Goal: Task Accomplishment & Management: Use online tool/utility

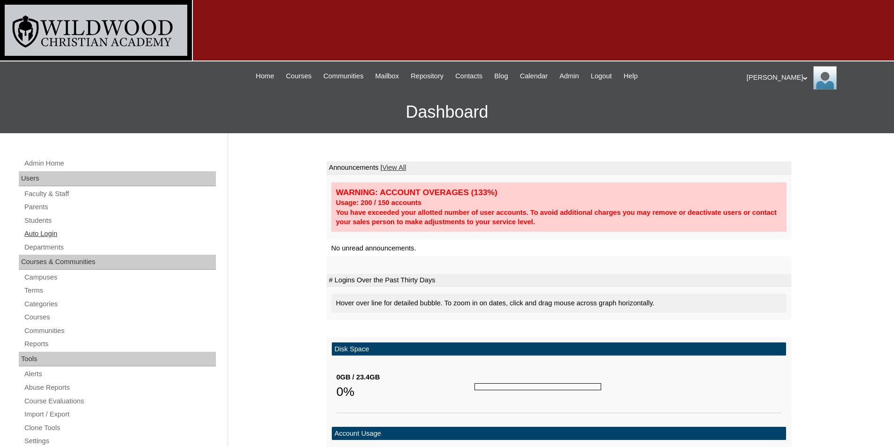
click at [47, 229] on link "Auto Login" at bounding box center [119, 234] width 192 height 12
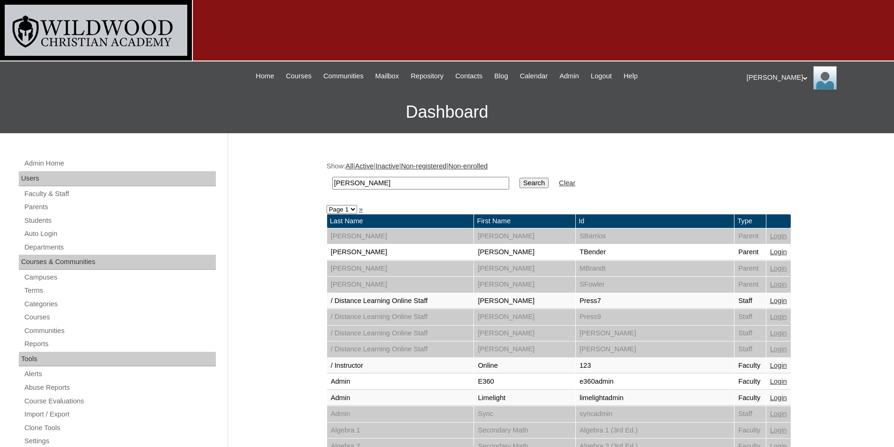
type input "[PERSON_NAME]"
click at [520, 178] on input "Search" at bounding box center [534, 183] width 29 height 10
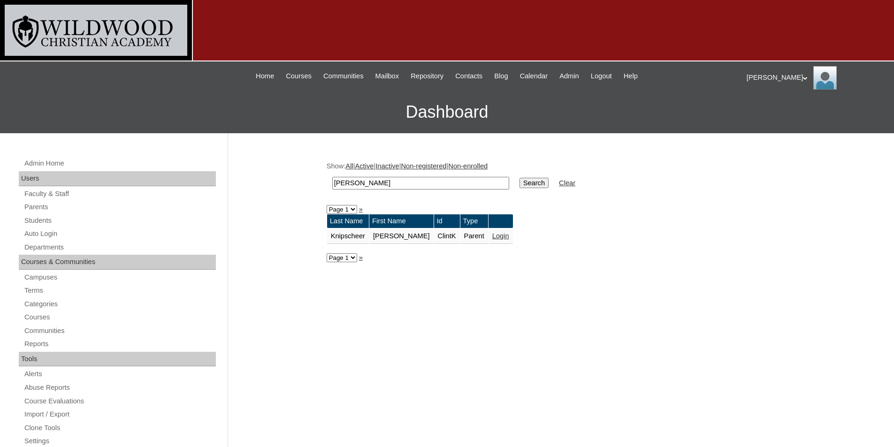
click at [492, 239] on link "Login" at bounding box center [500, 236] width 17 height 8
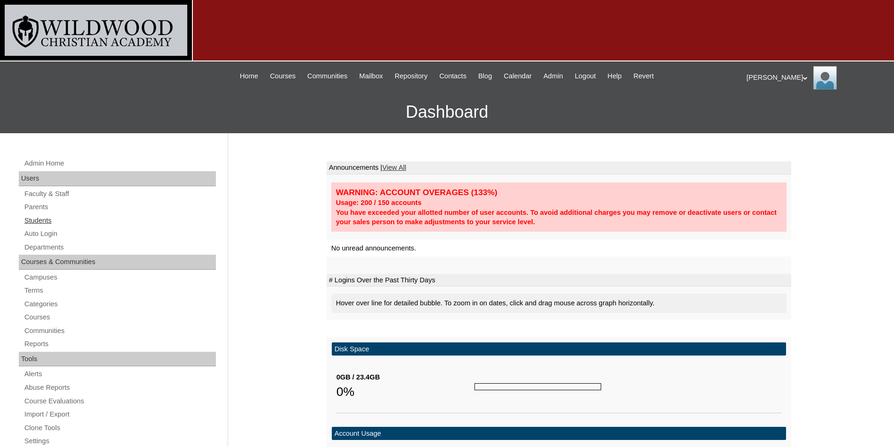
click at [39, 222] on link "Students" at bounding box center [119, 221] width 192 height 12
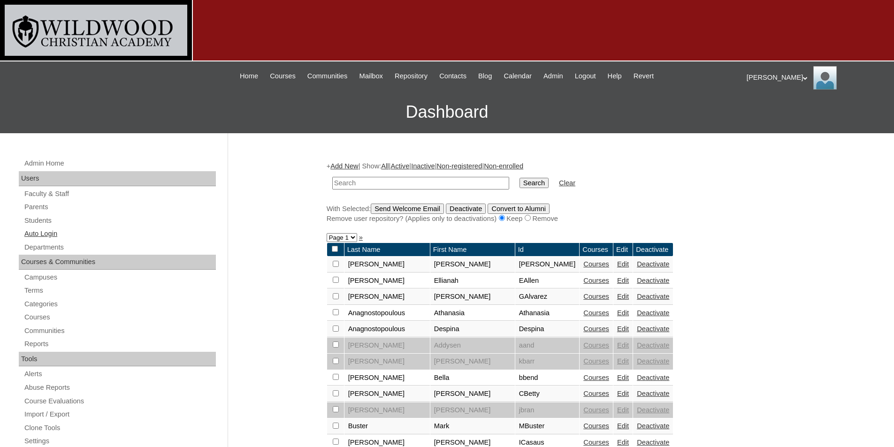
click at [38, 231] on link "Auto Login" at bounding box center [119, 234] width 192 height 12
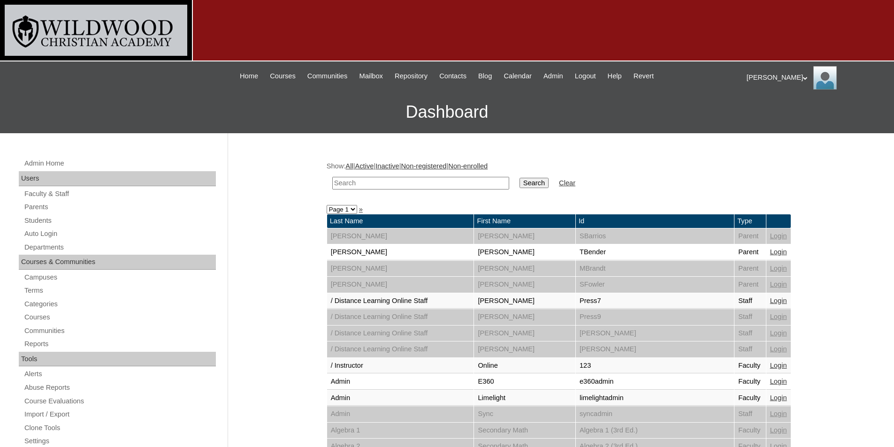
click at [378, 183] on input "text" at bounding box center [420, 183] width 177 height 13
type input "knip"
click at [520, 178] on input "Search" at bounding box center [534, 183] width 29 height 10
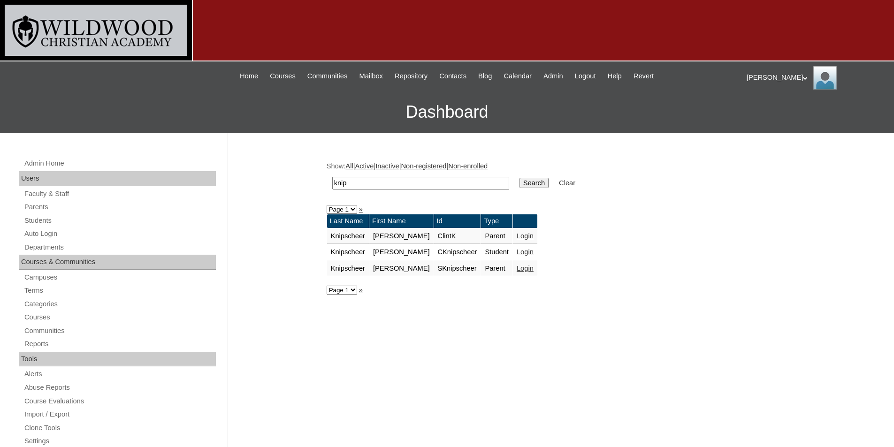
click at [517, 234] on link "Login" at bounding box center [525, 236] width 17 height 8
